Goal: Check status: Check status

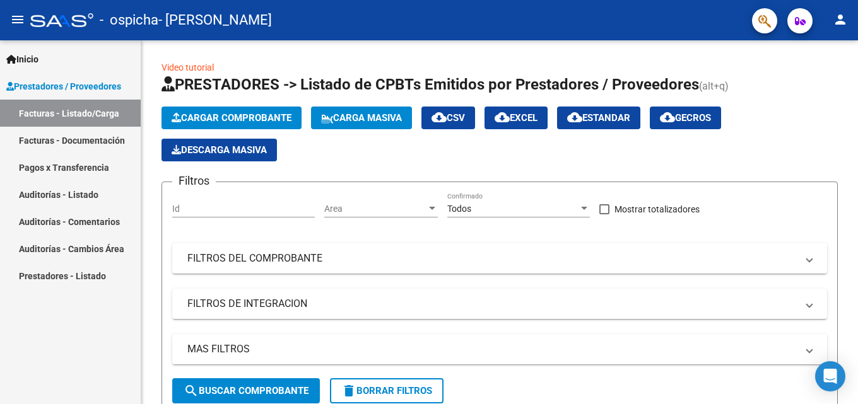
click at [99, 168] on link "Pagos x Transferencia" at bounding box center [70, 167] width 141 height 27
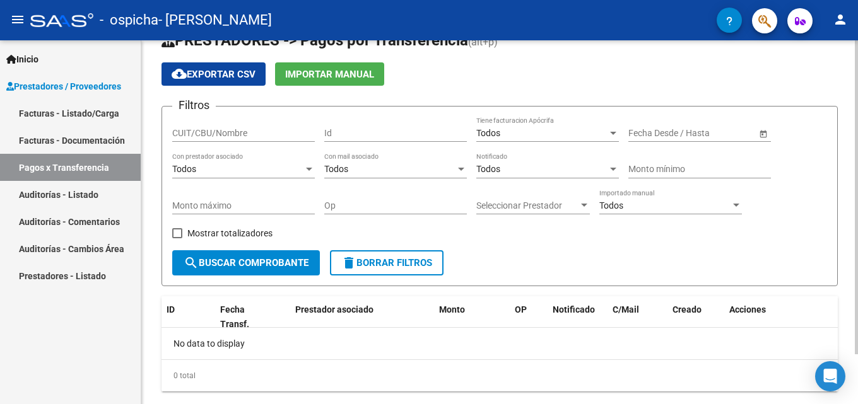
scroll to position [58, 0]
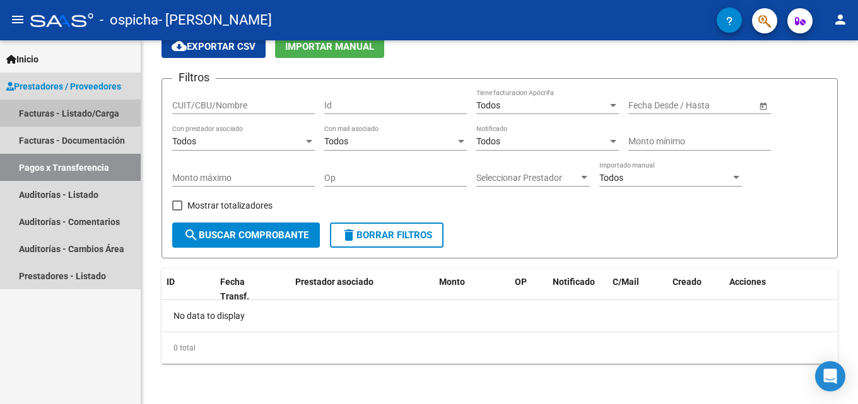
click at [105, 112] on link "Facturas - Listado/Carga" at bounding box center [70, 113] width 141 height 27
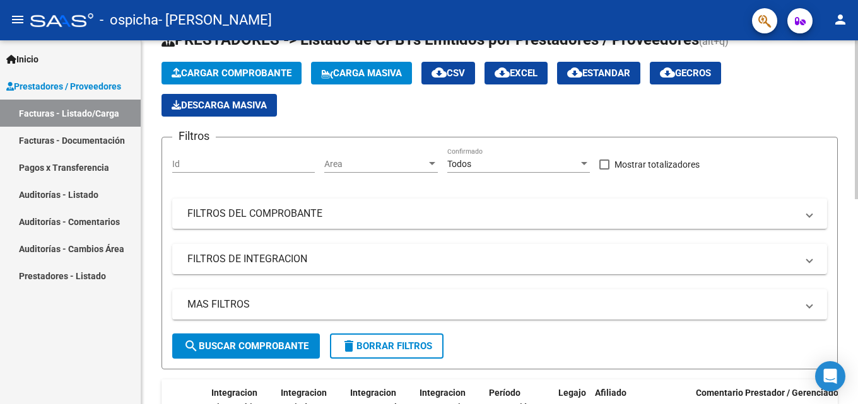
scroll to position [63, 0]
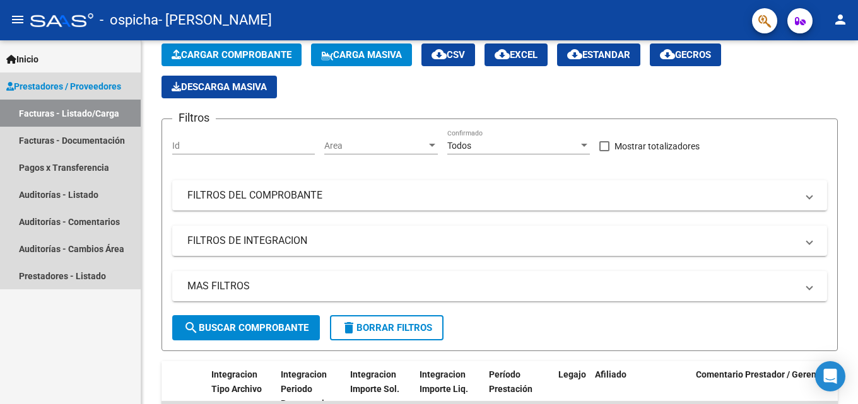
click at [110, 85] on span "Prestadores / Proveedores" at bounding box center [63, 86] width 115 height 14
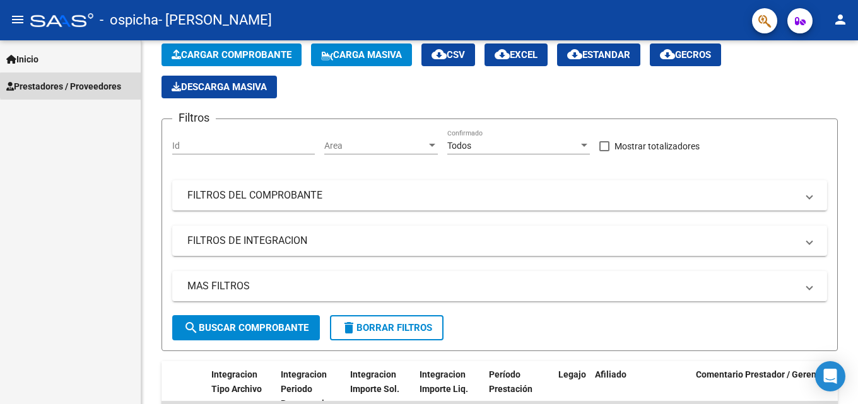
click at [110, 85] on span "Prestadores / Proveedores" at bounding box center [63, 86] width 115 height 14
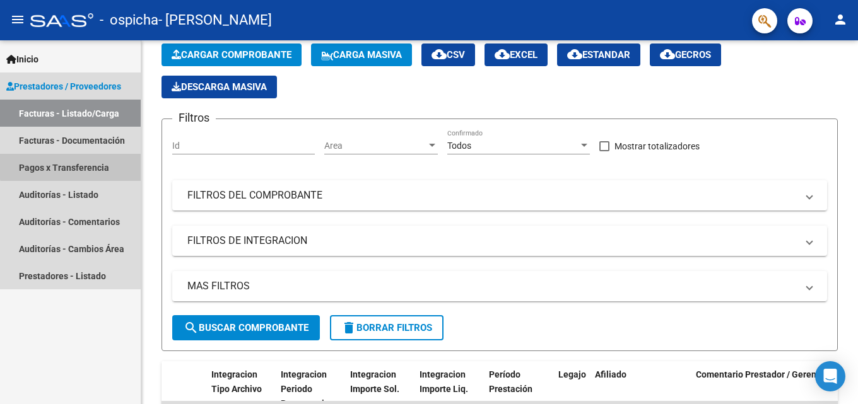
click at [90, 161] on link "Pagos x Transferencia" at bounding box center [70, 167] width 141 height 27
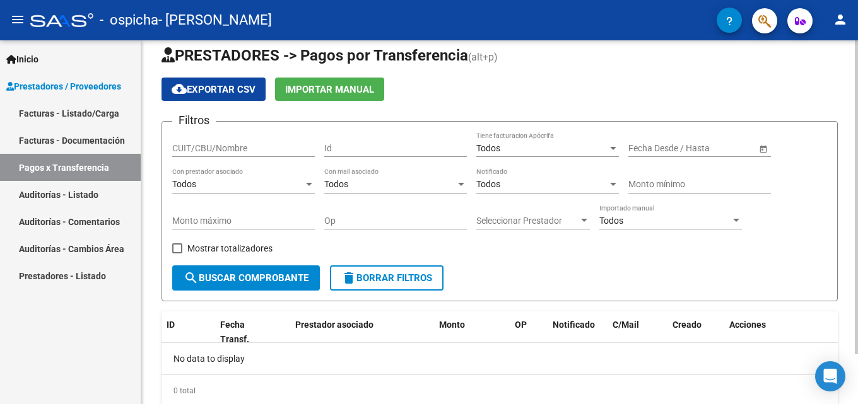
scroll to position [58, 0]
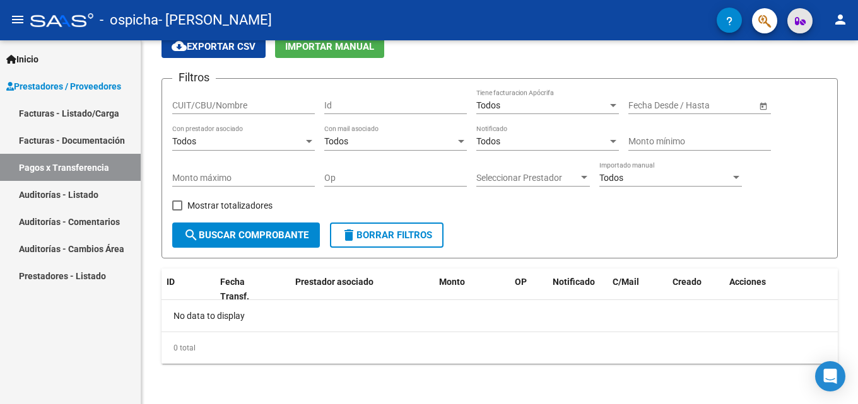
click at [795, 28] on span "button" at bounding box center [800, 20] width 11 height 25
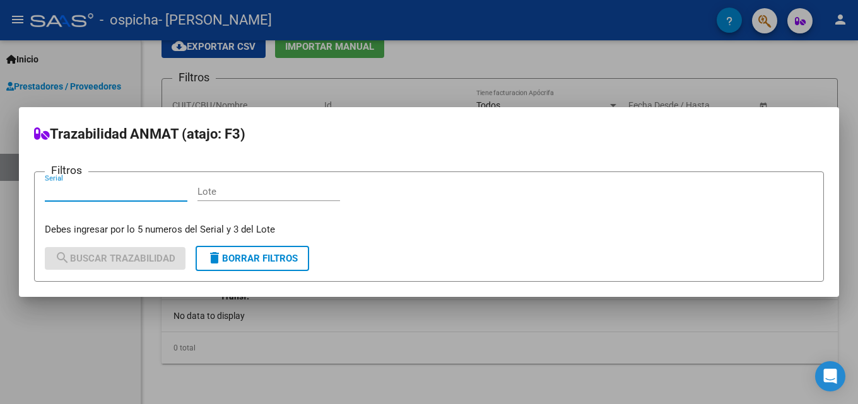
click at [761, 29] on div at bounding box center [429, 202] width 858 height 404
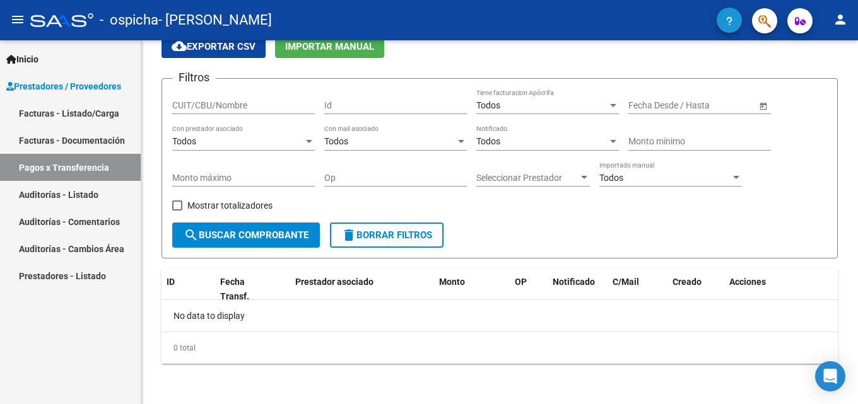
click at [727, 27] on span "button" at bounding box center [729, 20] width 6 height 25
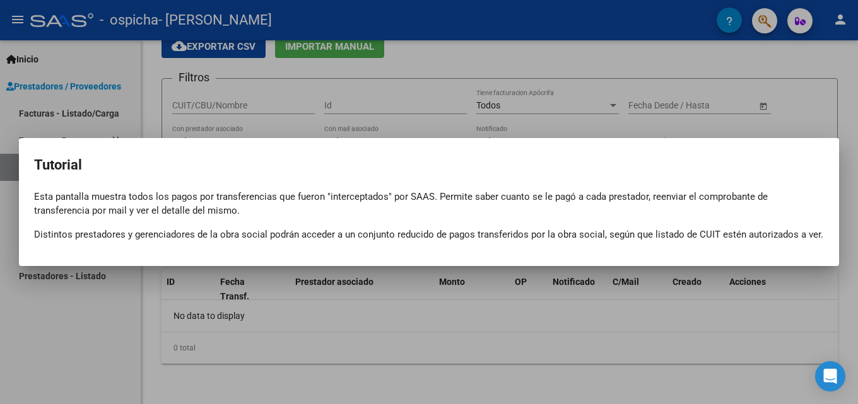
click at [764, 22] on div at bounding box center [429, 202] width 858 height 404
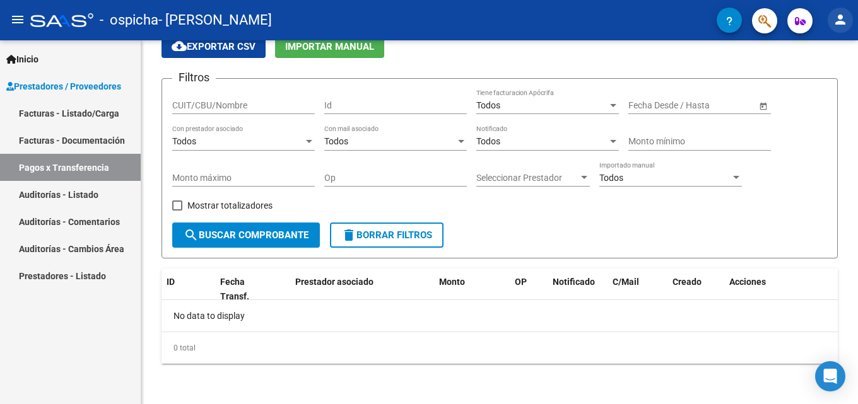
click at [839, 22] on mat-icon "person" at bounding box center [840, 19] width 15 height 15
click at [675, 32] on div at bounding box center [429, 202] width 858 height 404
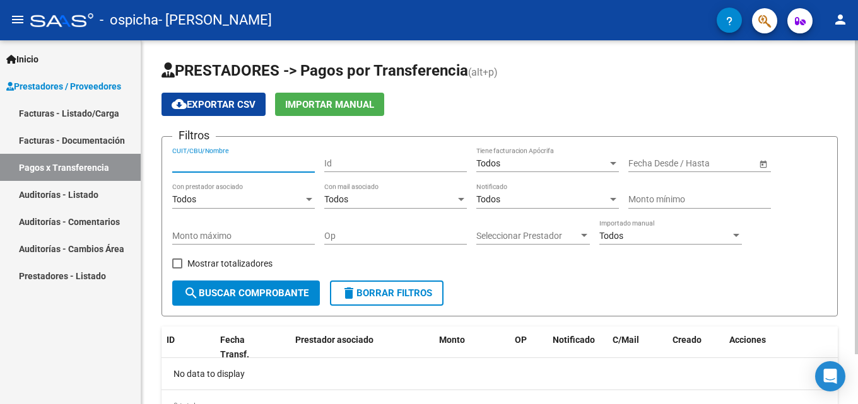
click at [279, 162] on input "CUIT/CBU/Nombre" at bounding box center [243, 163] width 143 height 11
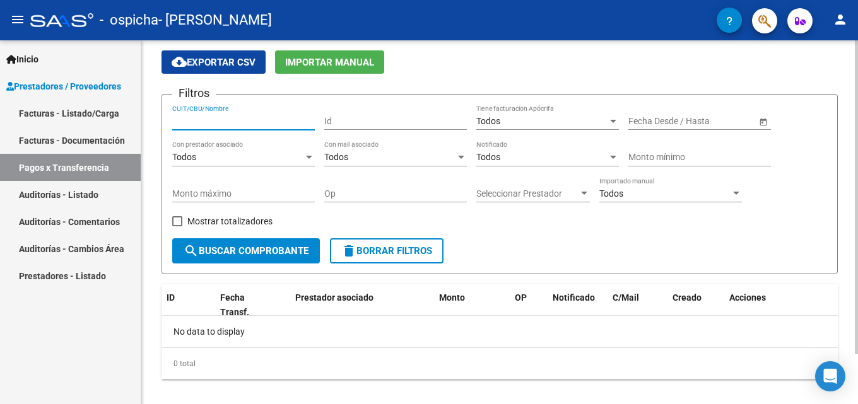
scroll to position [58, 0]
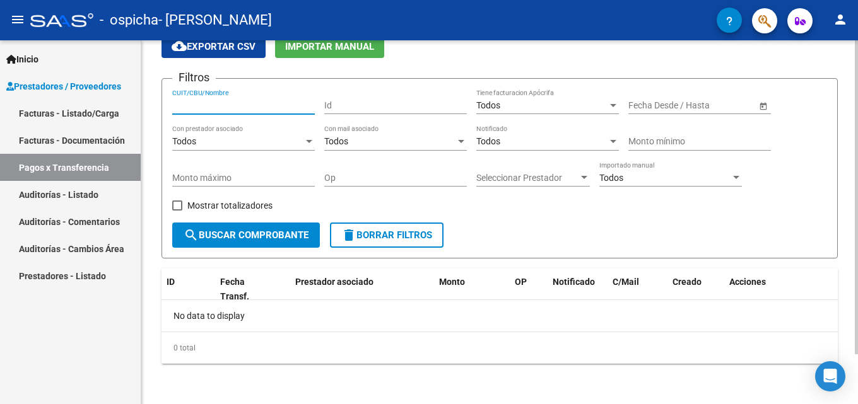
click at [272, 106] on input "CUIT/CBU/Nombre" at bounding box center [243, 105] width 143 height 11
type input "27164907045"
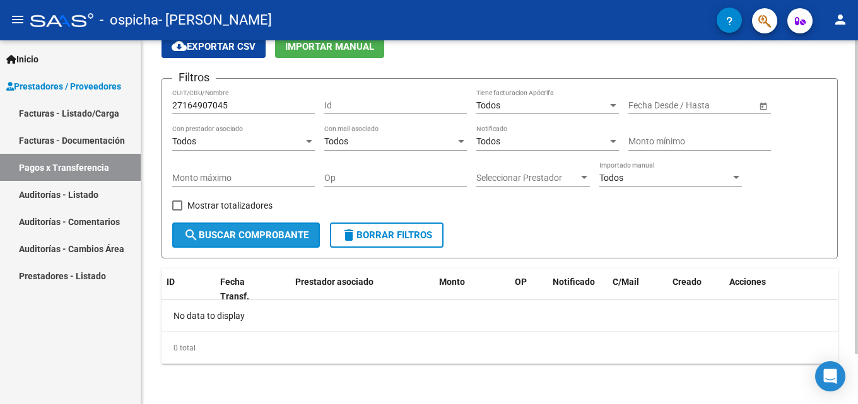
click at [252, 238] on span "search Buscar Comprobante" at bounding box center [246, 235] width 125 height 11
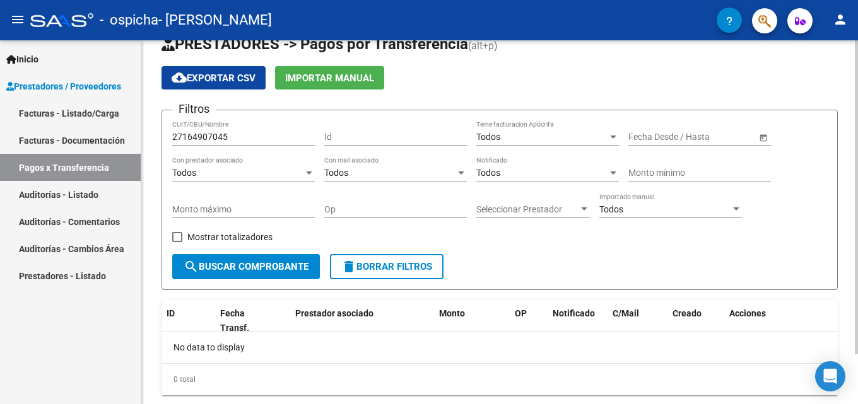
scroll to position [0, 0]
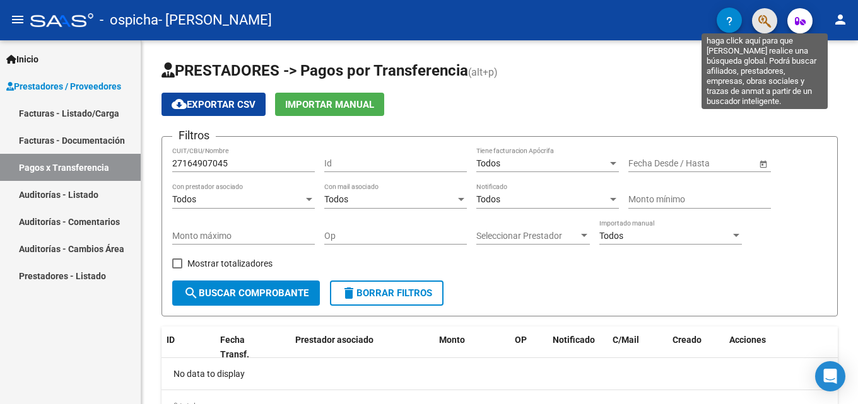
click at [763, 21] on icon "button" at bounding box center [764, 21] width 13 height 15
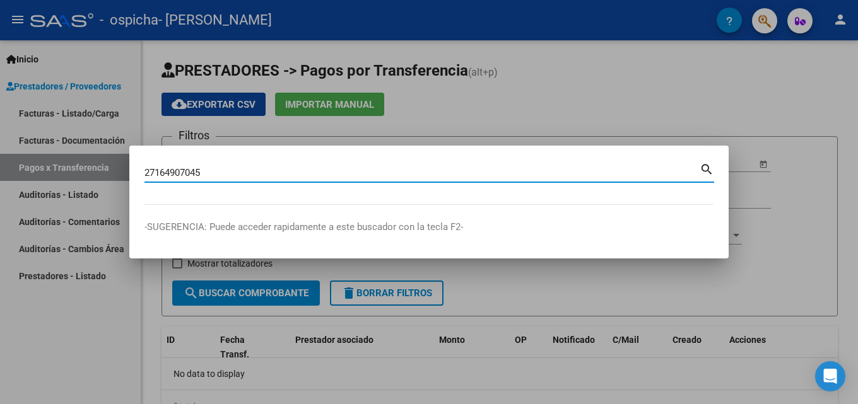
type input "27164907045"
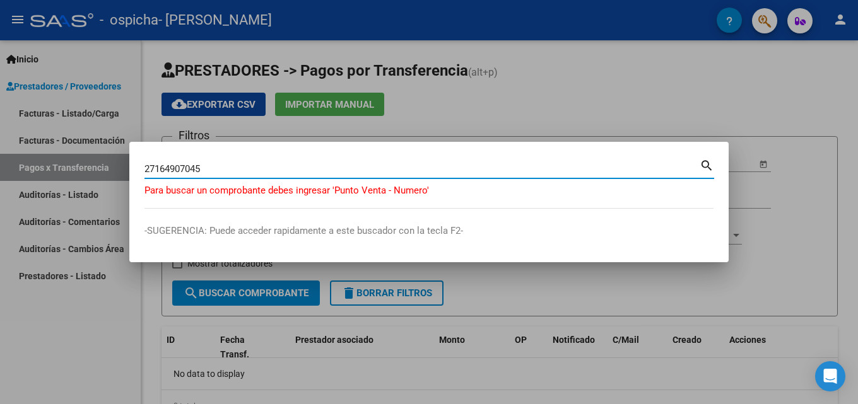
click at [677, 167] on input "27164907045" at bounding box center [421, 168] width 555 height 11
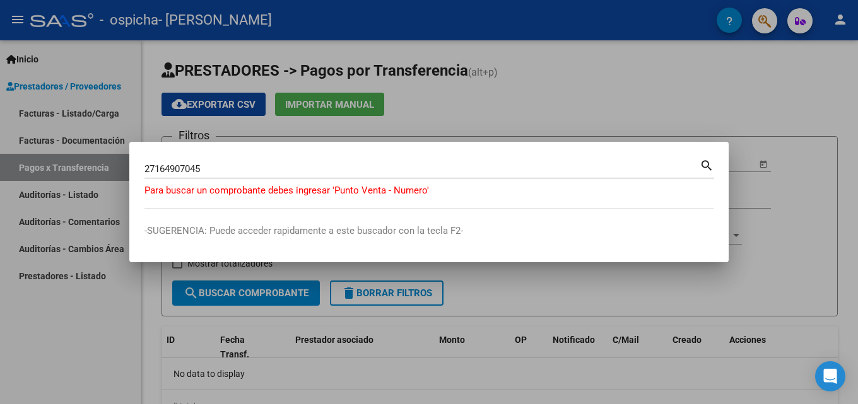
click at [706, 164] on mat-icon "search" at bounding box center [706, 164] width 15 height 15
click at [418, 192] on p "Para buscar un comprobante debes ingresar 'Punto Venta - Numero'" at bounding box center [428, 191] width 569 height 15
click at [420, 229] on p "-SUGERENCIA: Puede acceder rapidamente a este buscador con la tecla F2-" at bounding box center [428, 231] width 569 height 15
click at [460, 275] on div at bounding box center [429, 202] width 858 height 404
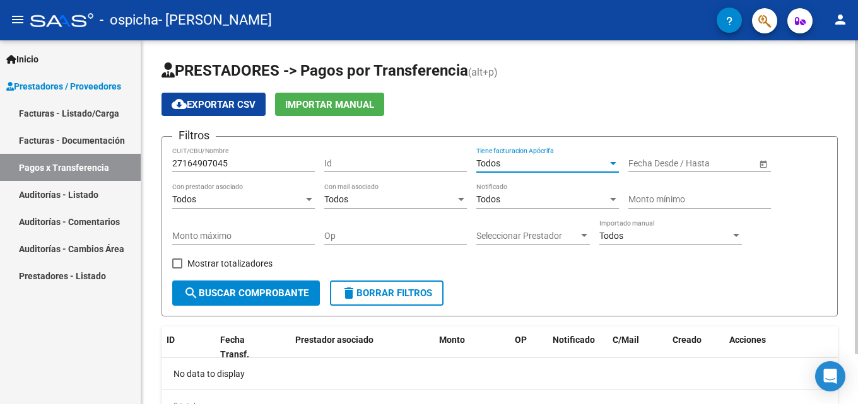
click at [610, 161] on div at bounding box center [612, 163] width 11 height 10
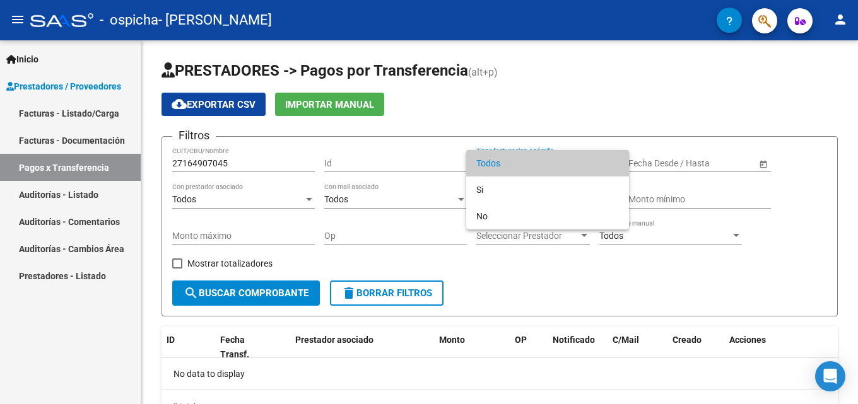
click at [598, 99] on div at bounding box center [429, 202] width 858 height 404
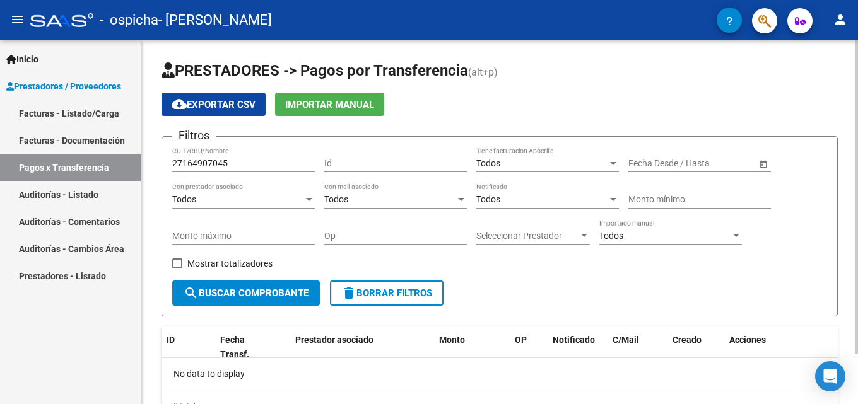
click at [696, 199] on input "Monto mínimo" at bounding box center [699, 199] width 143 height 11
click at [583, 233] on div at bounding box center [583, 236] width 11 height 10
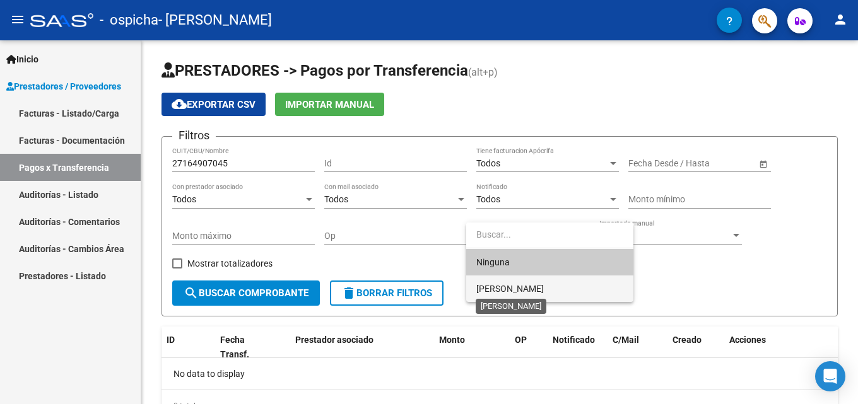
click at [544, 291] on span "[PERSON_NAME]" at bounding box center [509, 289] width 67 height 10
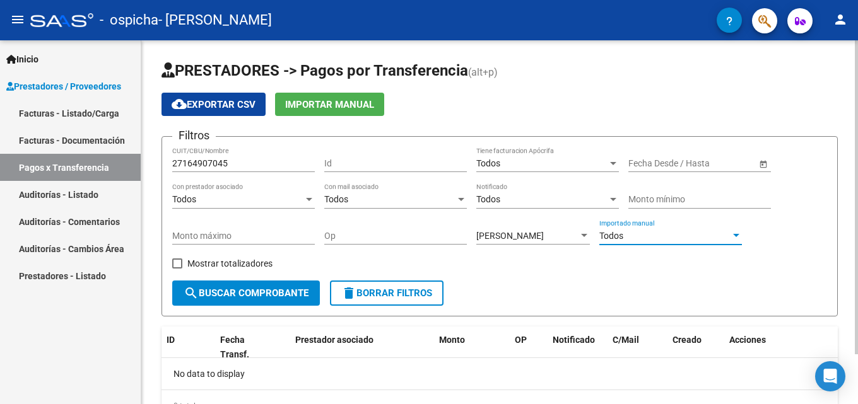
click at [733, 231] on div at bounding box center [735, 236] width 11 height 10
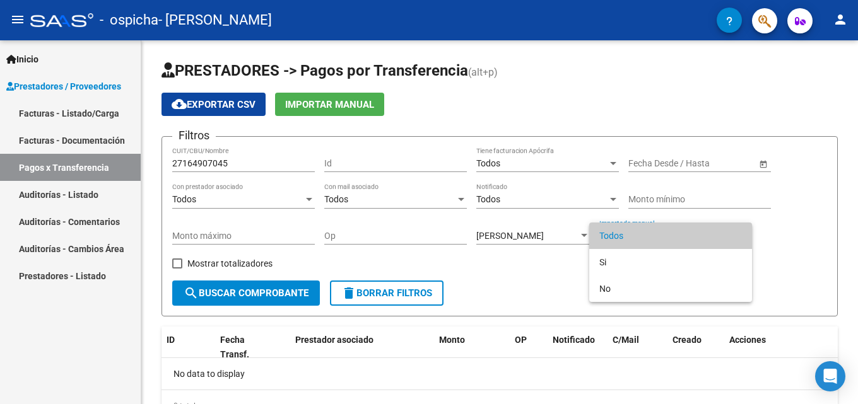
click at [513, 294] on div at bounding box center [429, 202] width 858 height 404
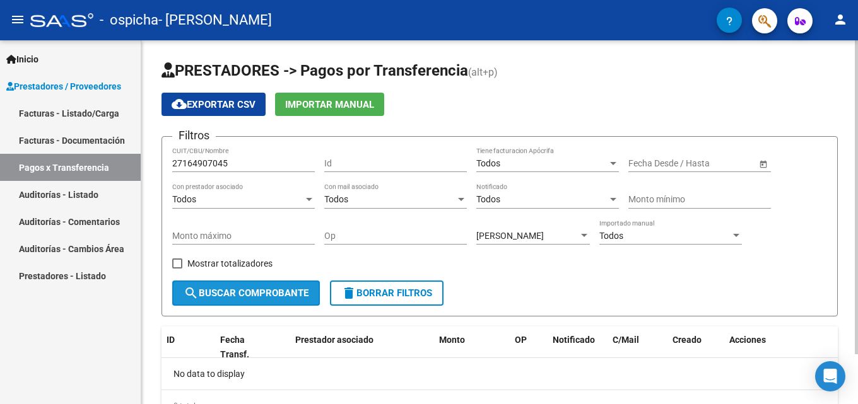
click at [259, 295] on span "search Buscar Comprobante" at bounding box center [246, 293] width 125 height 11
